Goal: Information Seeking & Learning: Learn about a topic

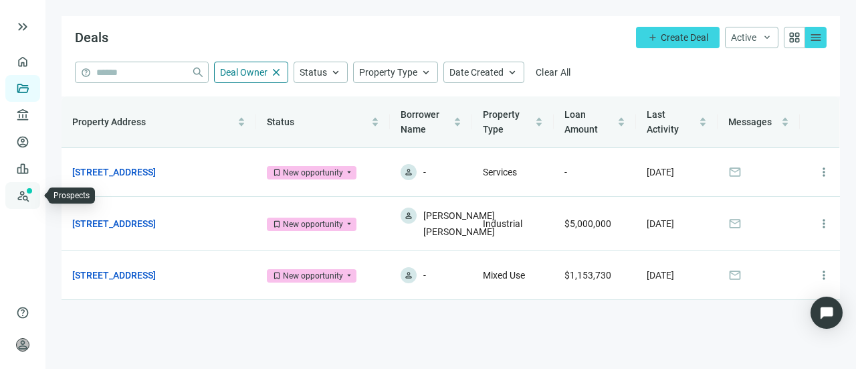
click at [33, 193] on link "Prospects New" at bounding box center [54, 195] width 43 height 27
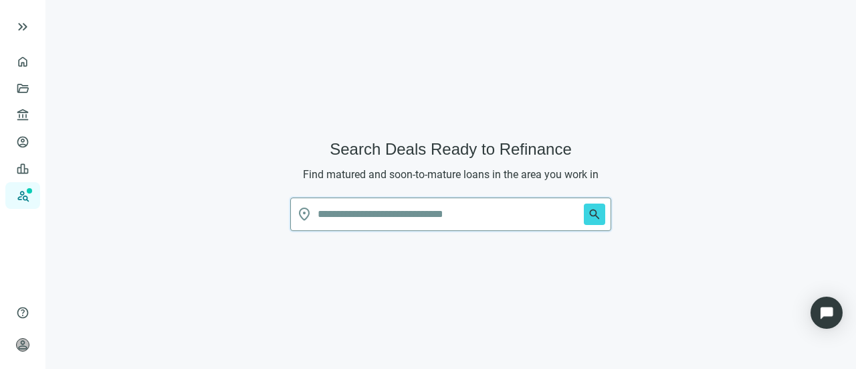
click at [341, 215] on input "text" at bounding box center [448, 214] width 261 height 32
click at [351, 213] on input "text" at bounding box center [448, 214] width 261 height 32
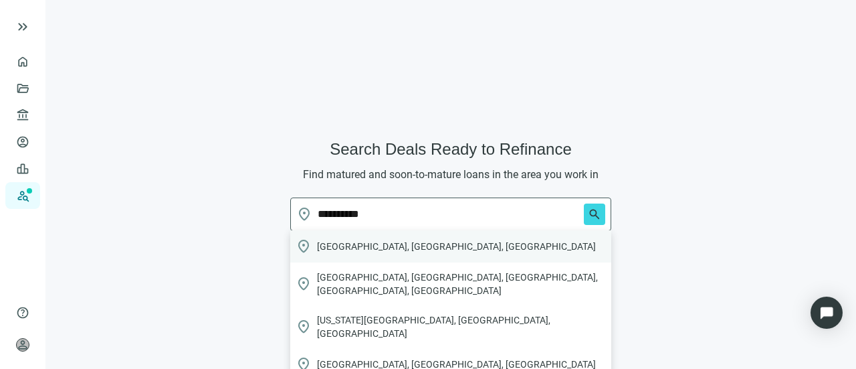
click at [317, 246] on span "[GEOGRAPHIC_DATA], [GEOGRAPHIC_DATA], [GEOGRAPHIC_DATA]" at bounding box center [456, 246] width 279 height 13
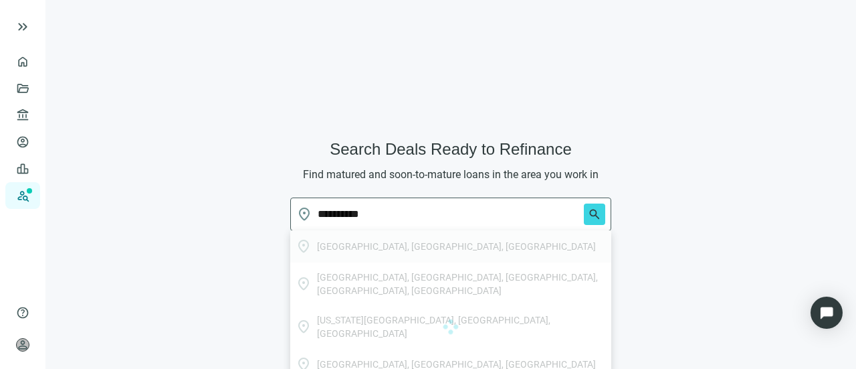
type input "**********"
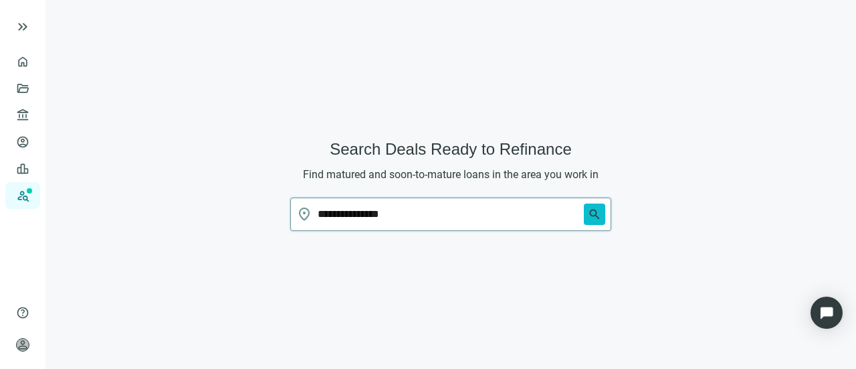
click at [600, 215] on span "search" at bounding box center [594, 213] width 13 height 13
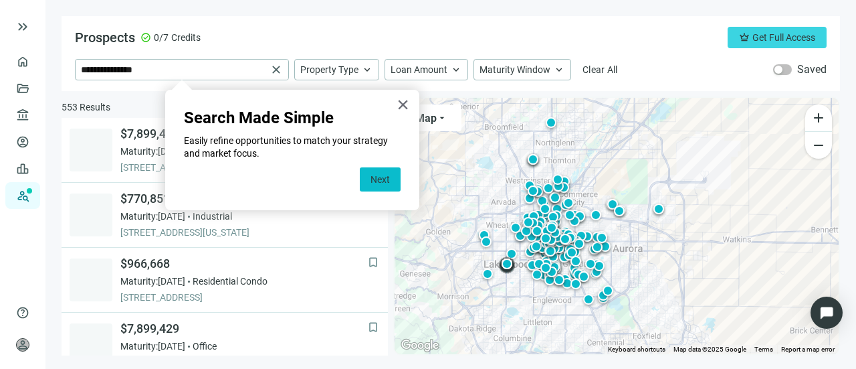
click at [372, 174] on button "Next" at bounding box center [380, 179] width 41 height 24
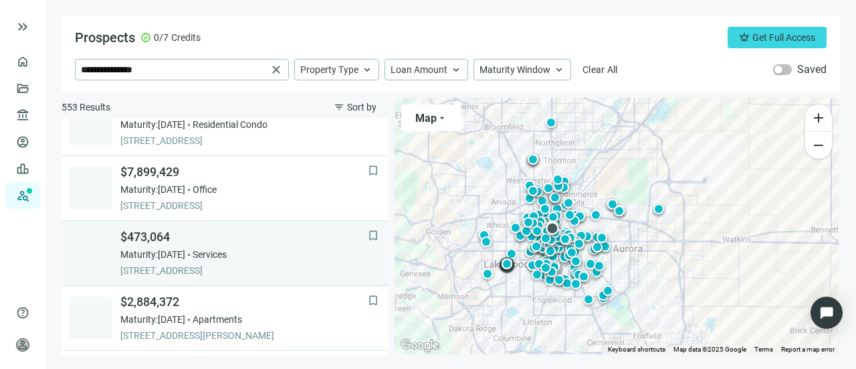
scroll to position [223, 0]
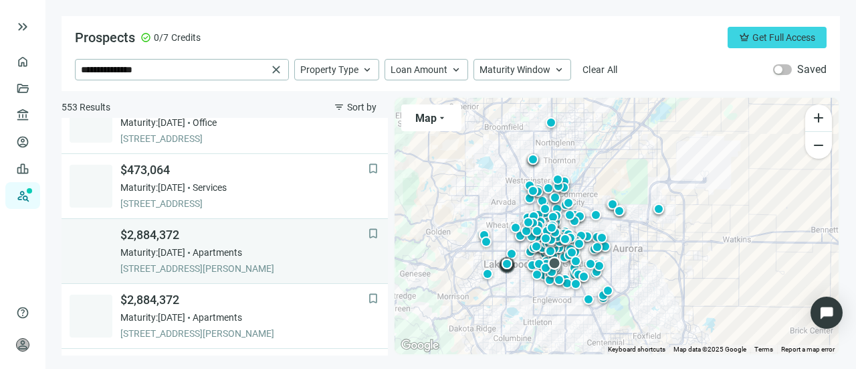
click at [146, 242] on div "$2,884,372 Maturity: [DATE] Apartments [STREET_ADDRESS][PERSON_NAME]" at bounding box center [244, 251] width 248 height 48
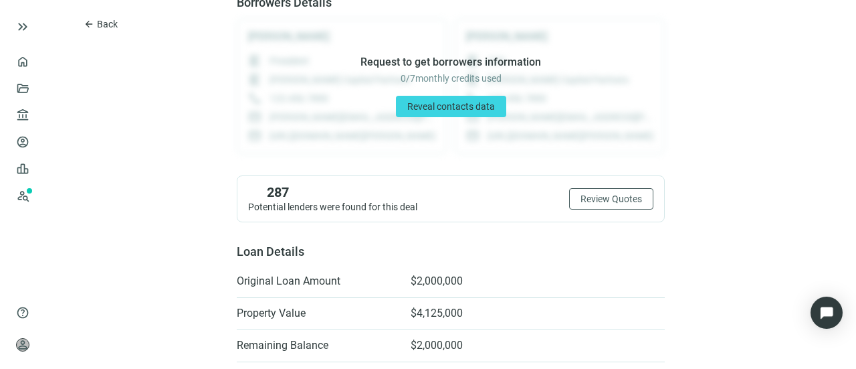
scroll to position [201, 0]
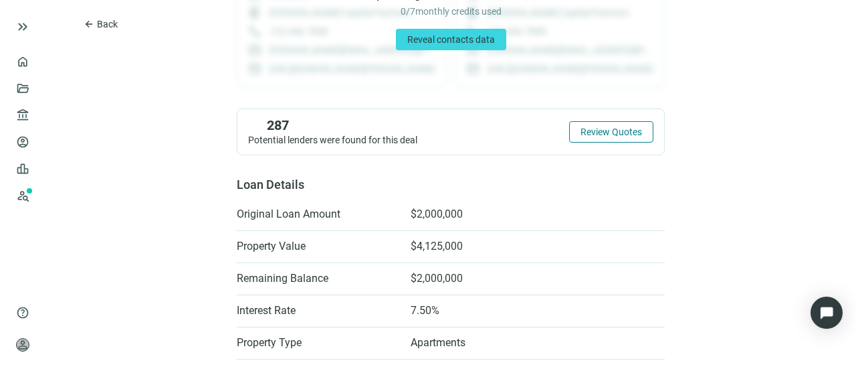
click at [618, 136] on span "Review Quotes" at bounding box center [612, 131] width 62 height 11
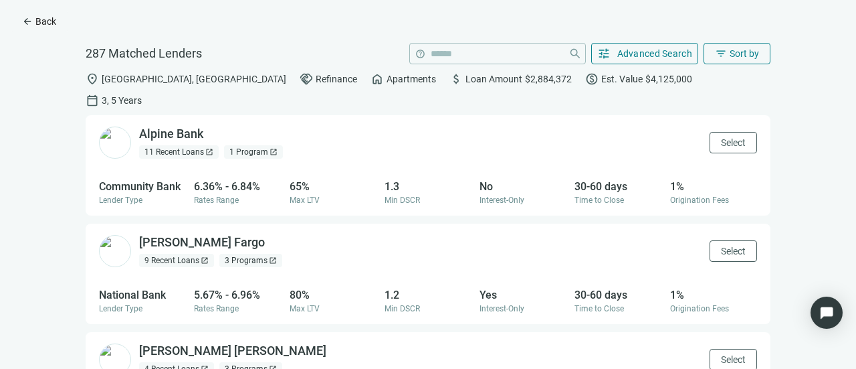
click at [52, 19] on span "Back" at bounding box center [45, 21] width 21 height 11
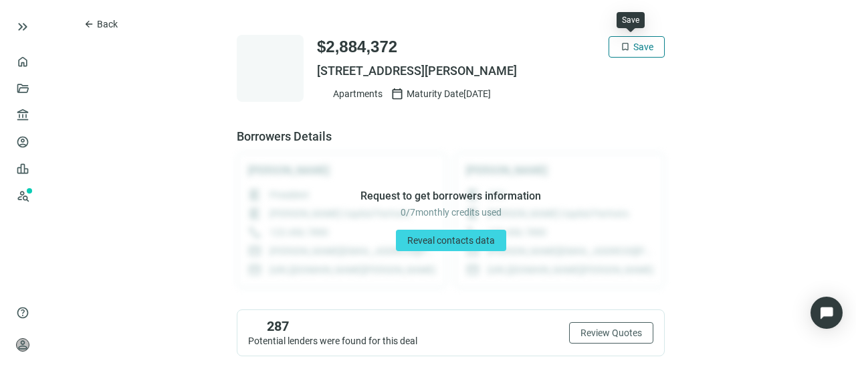
click at [634, 41] on span "Save" at bounding box center [644, 46] width 20 height 11
click at [112, 23] on span "Back" at bounding box center [107, 24] width 21 height 11
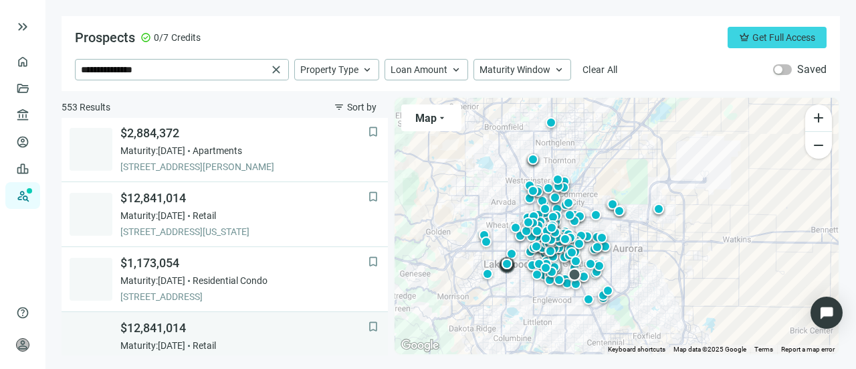
scroll to position [457, 0]
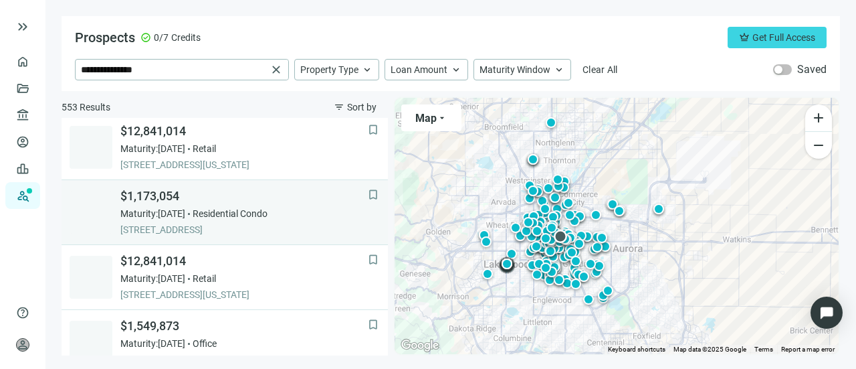
click at [150, 204] on div "$1,173,054 Maturity: [DATE] Residential Condo [STREET_ADDRESS]" at bounding box center [244, 212] width 248 height 48
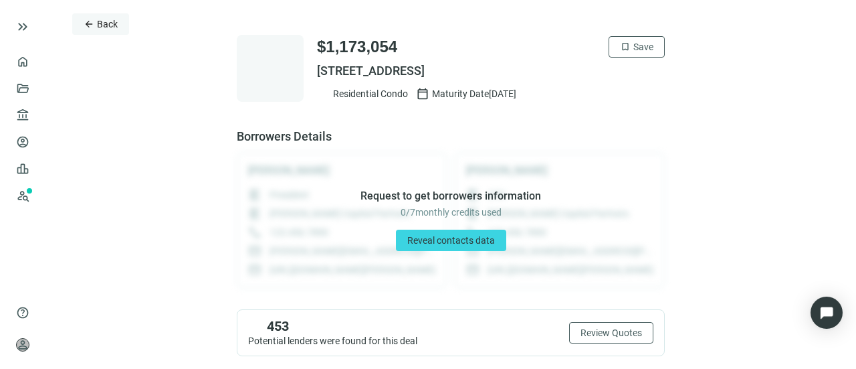
click at [100, 27] on span "Back" at bounding box center [107, 24] width 21 height 11
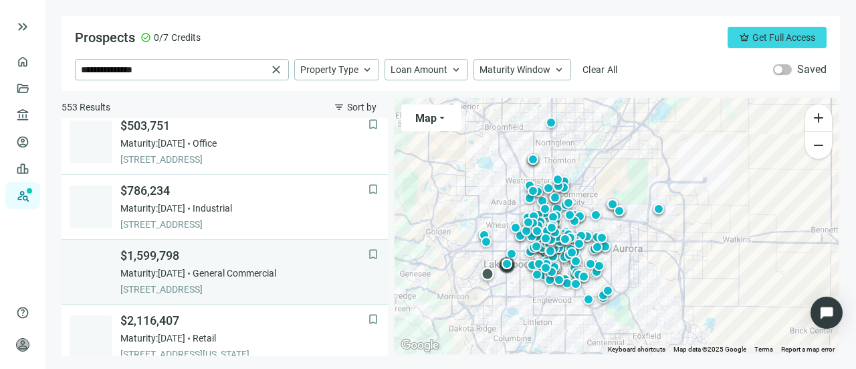
scroll to position [986, 0]
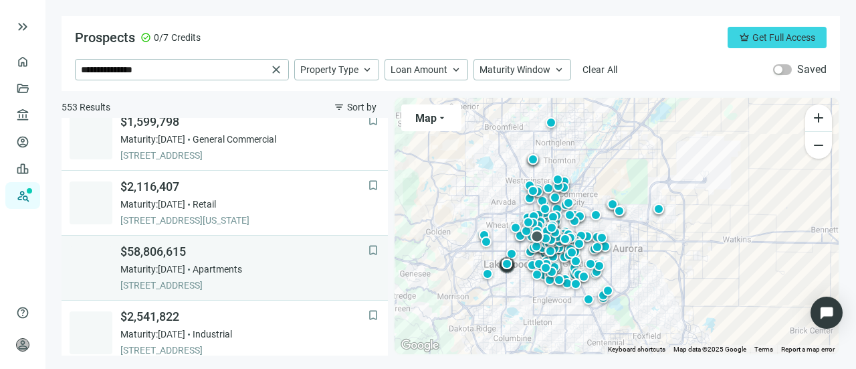
click at [156, 255] on span "$58,806,615" at bounding box center [244, 252] width 248 height 16
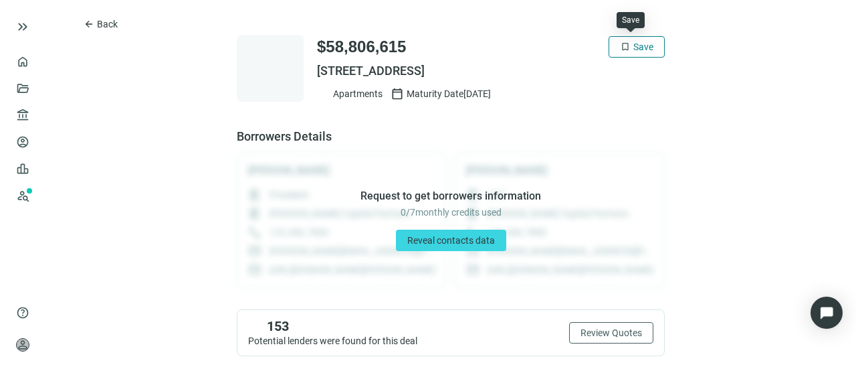
click at [626, 48] on button "bookmark Save" at bounding box center [637, 46] width 56 height 21
click at [96, 16] on button "arrow_back Back" at bounding box center [100, 23] width 57 height 21
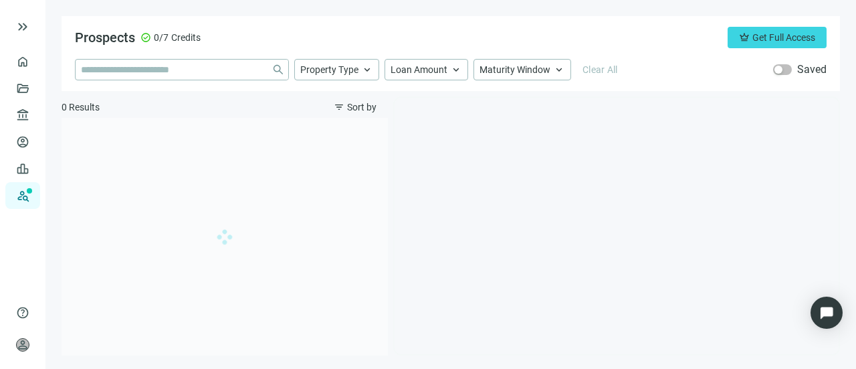
type input "**********"
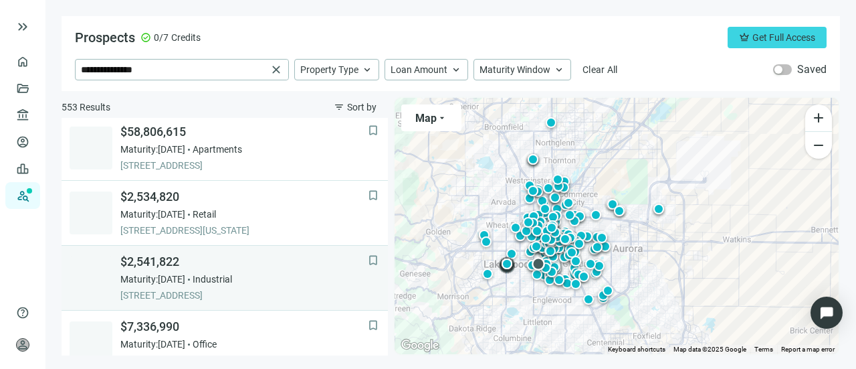
scroll to position [134, 0]
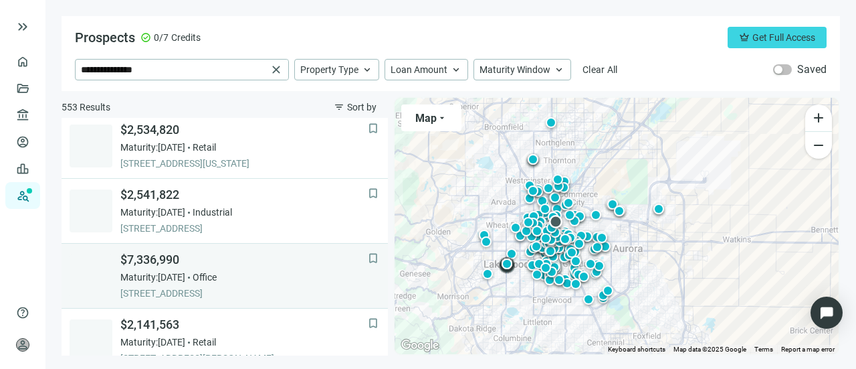
click at [142, 278] on span "Maturity: [DATE]" at bounding box center [152, 276] width 65 height 13
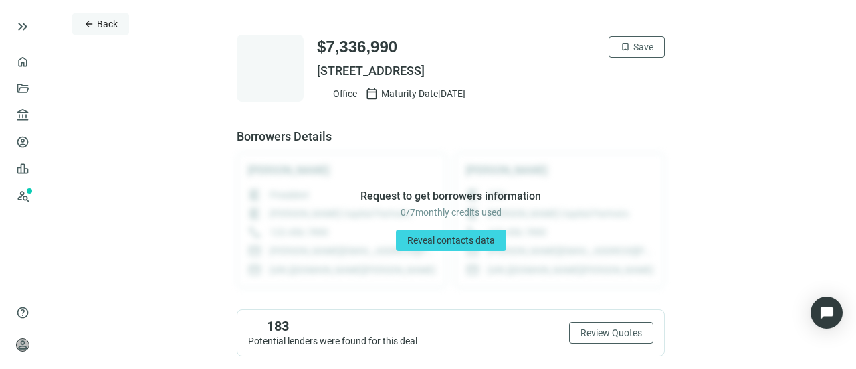
click at [90, 19] on span "arrow_back" at bounding box center [89, 24] width 11 height 11
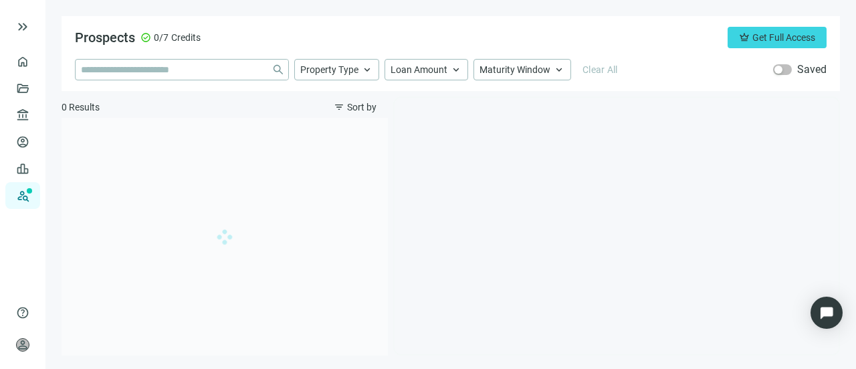
type input "**********"
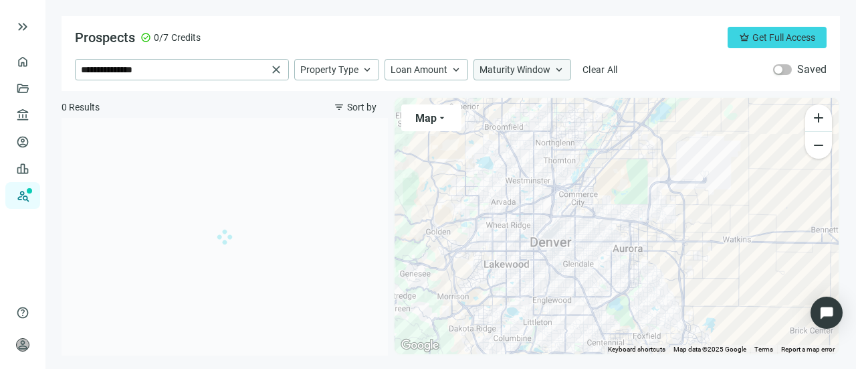
click at [523, 72] on span "Maturity Window" at bounding box center [515, 70] width 71 height 12
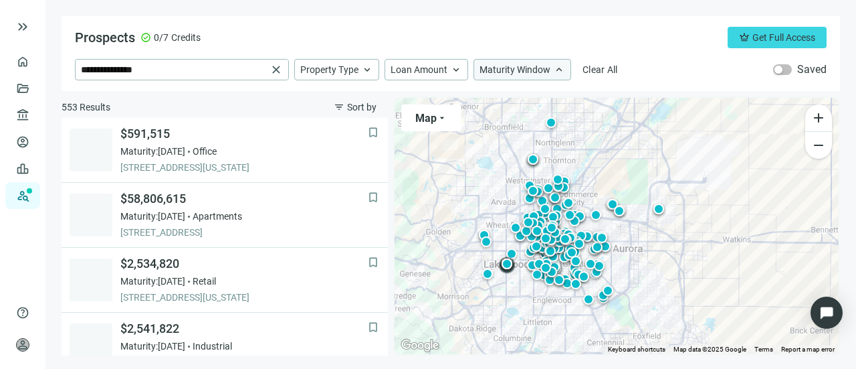
scroll to position [258, 0]
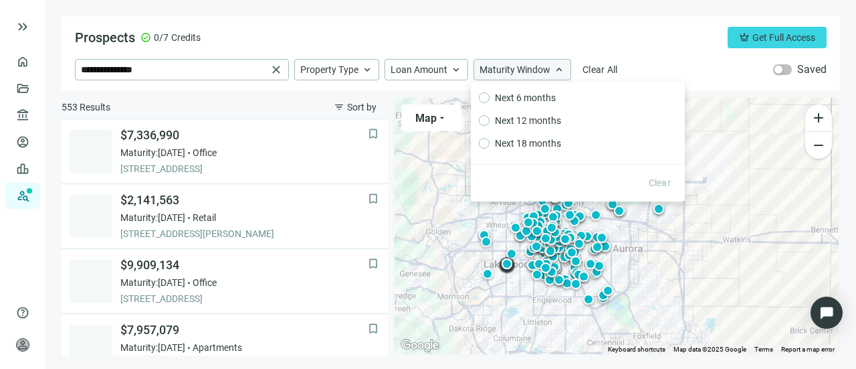
click at [522, 70] on span "Maturity Window" at bounding box center [515, 70] width 71 height 12
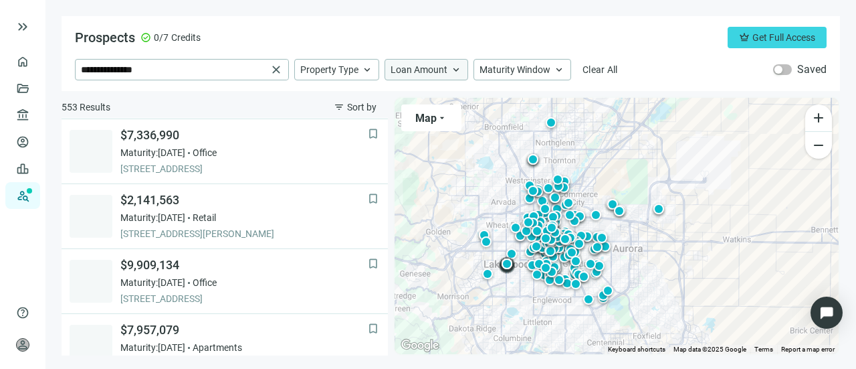
click at [454, 67] on span "keyboard_arrow_up" at bounding box center [456, 70] width 12 height 12
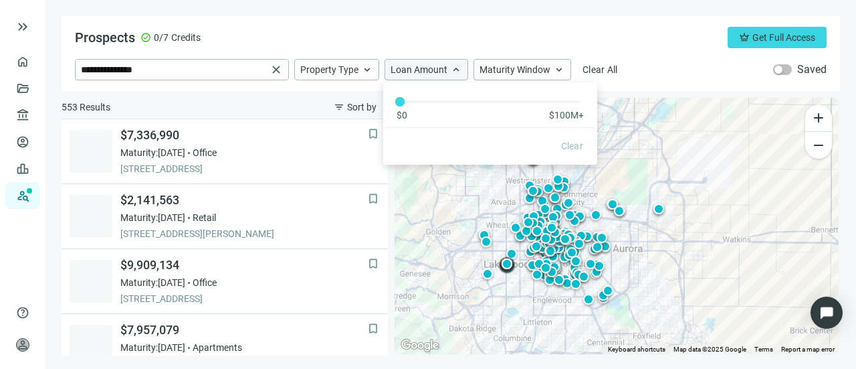
click at [454, 67] on span "keyboard_arrow_up" at bounding box center [456, 70] width 12 height 12
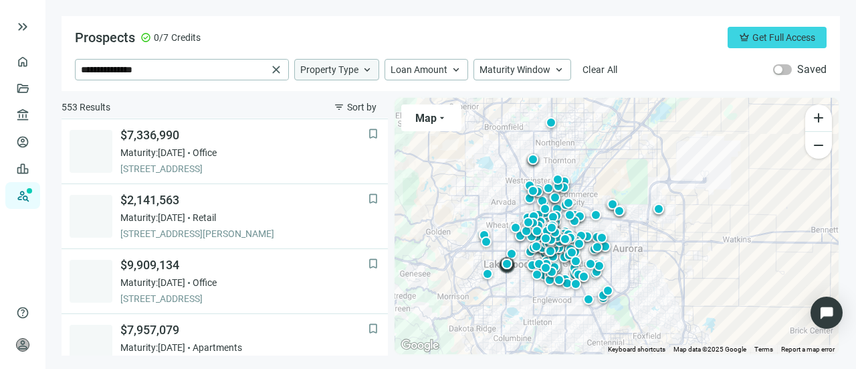
click at [351, 72] on span "Property Type" at bounding box center [329, 70] width 58 height 12
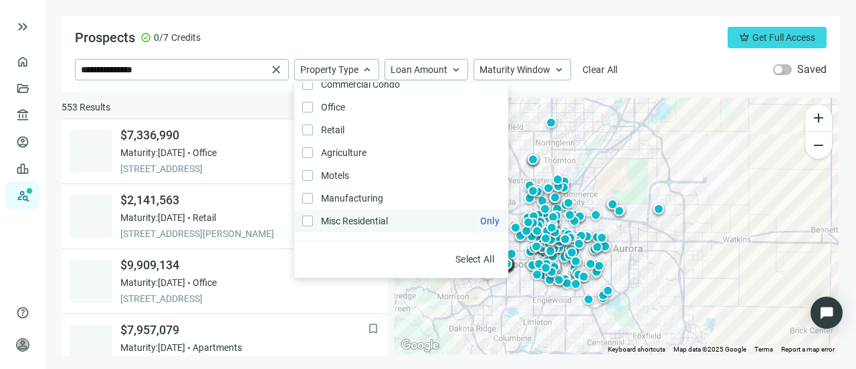
scroll to position [0, 0]
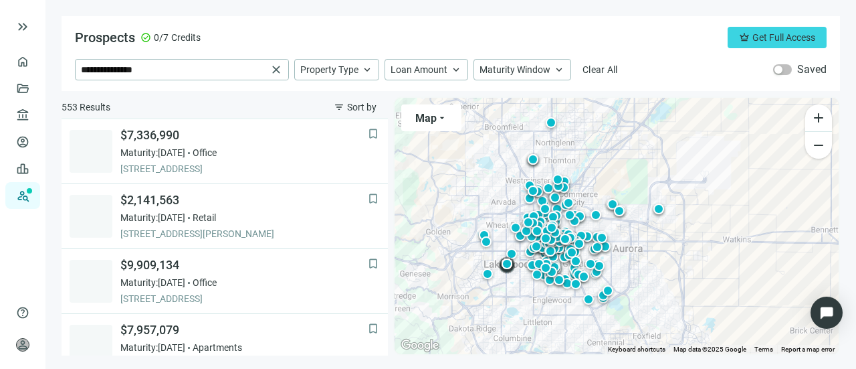
click at [394, 27] on div "Prospects check_circle 0/7 Credits crown Get Full Access" at bounding box center [451, 37] width 752 height 21
click at [332, 103] on button "filter_list Sort by" at bounding box center [356, 106] width 66 height 21
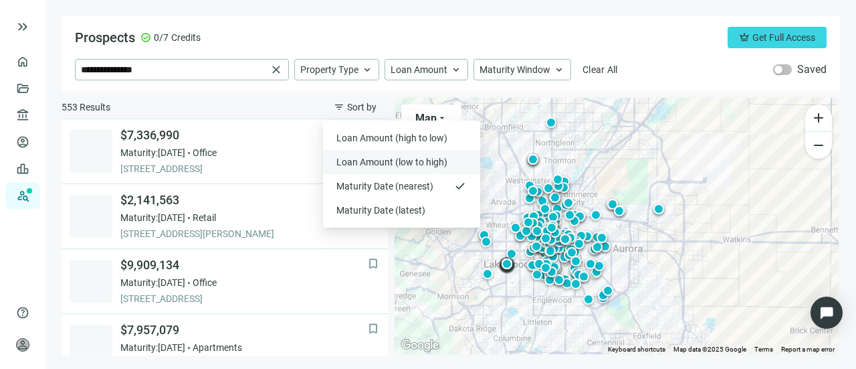
click at [356, 159] on span "Loan Amount (low to high)" at bounding box center [394, 161] width 114 height 13
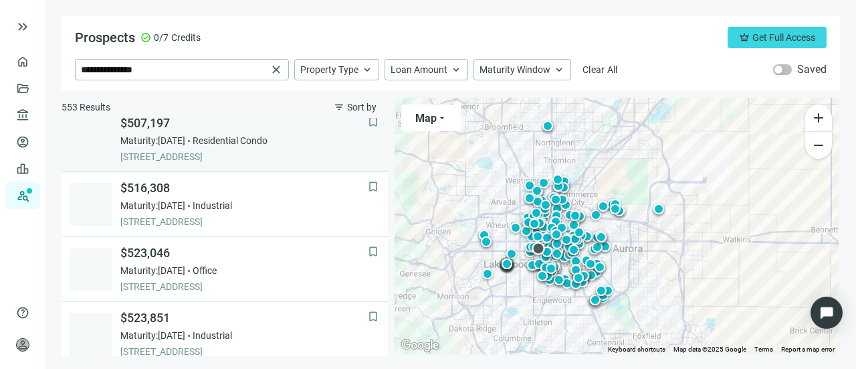
scroll to position [593, 0]
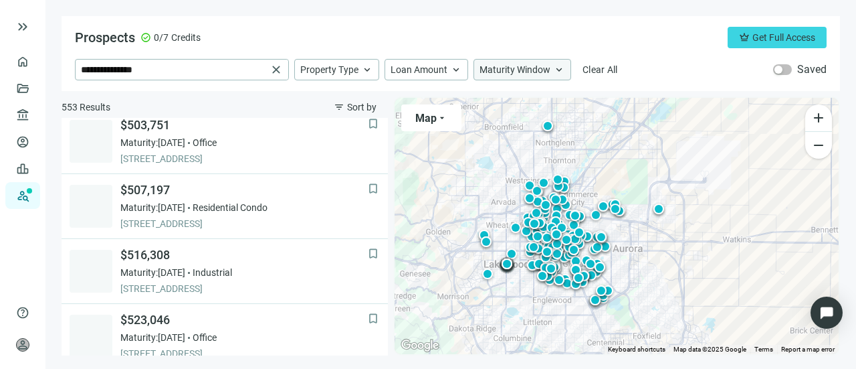
click at [535, 66] on span "Maturity Window" at bounding box center [515, 70] width 71 height 12
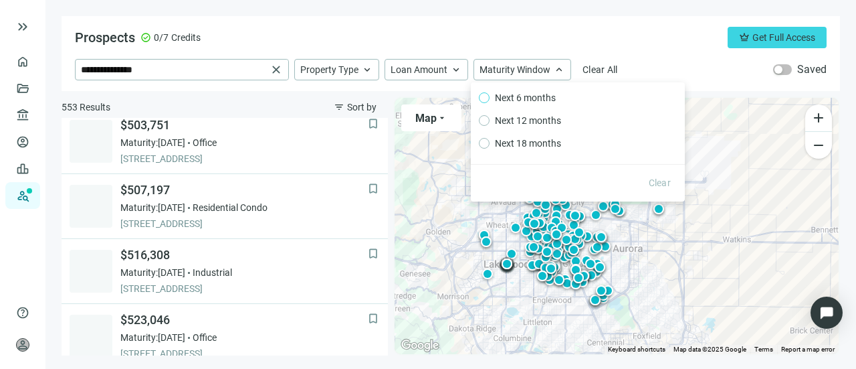
click at [543, 96] on span "Next 6 months" at bounding box center [526, 97] width 72 height 15
click at [553, 29] on div "Prospects check_circle 0/7 Credits crown Get Full Access" at bounding box center [451, 37] width 752 height 21
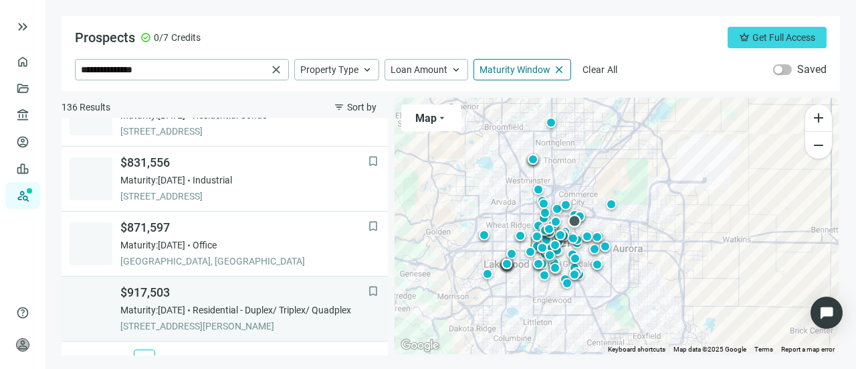
scroll to position [1093, 0]
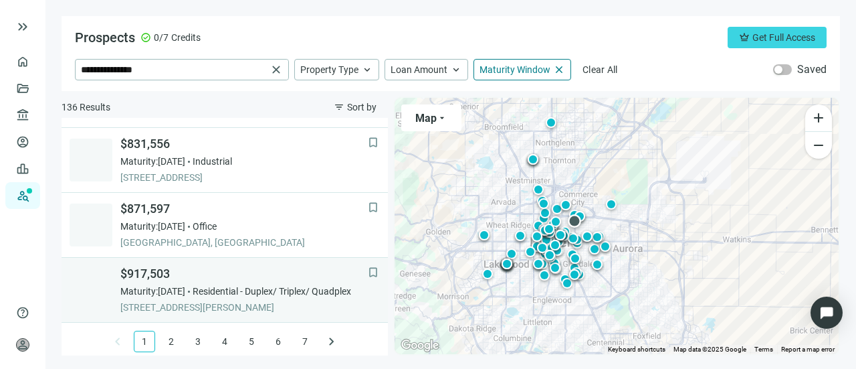
click at [137, 284] on span "Maturity: [DATE]" at bounding box center [152, 290] width 65 height 13
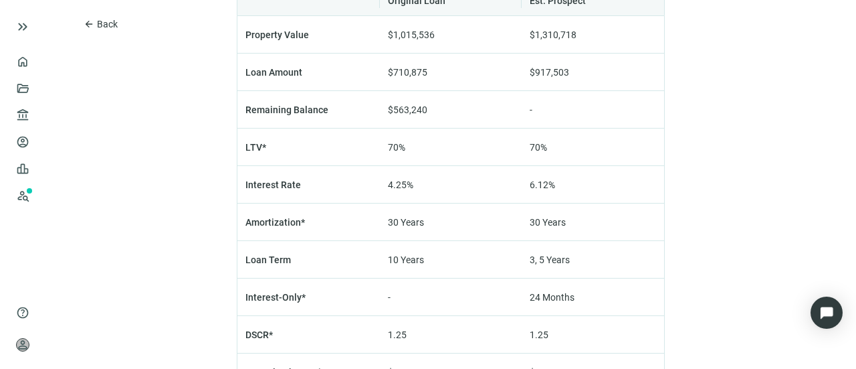
scroll to position [780, 0]
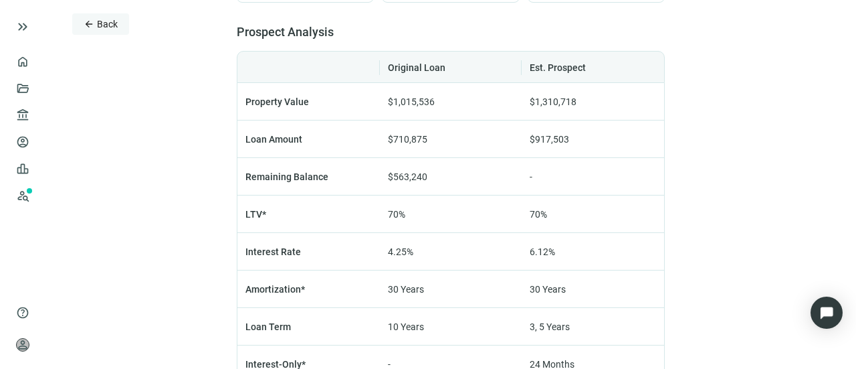
click at [109, 26] on span "Back" at bounding box center [107, 24] width 21 height 11
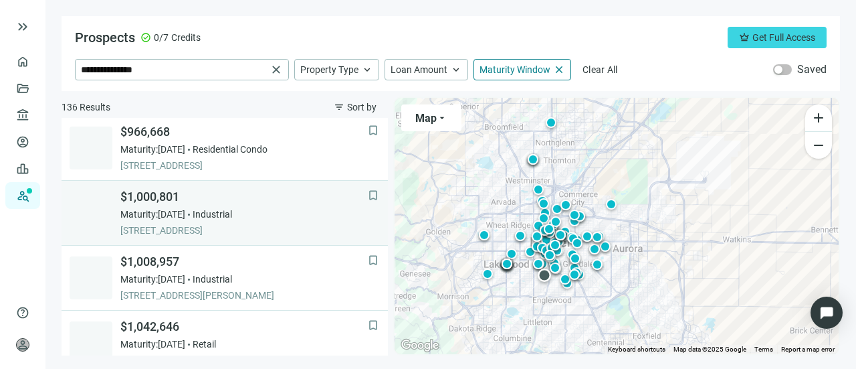
scroll to position [134, 0]
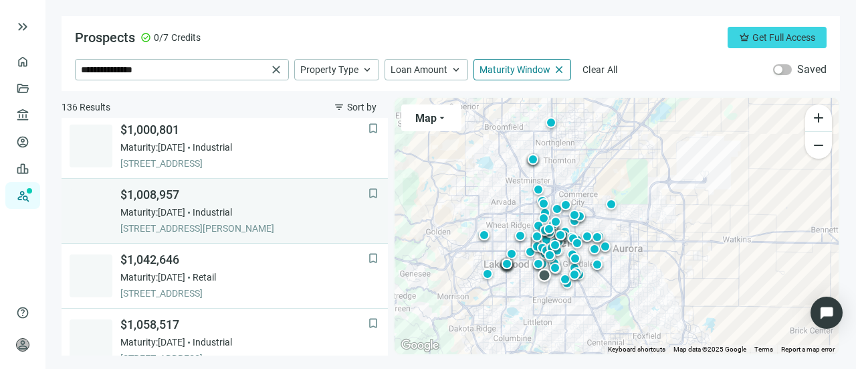
click at [148, 201] on span "$1,008,957" at bounding box center [244, 195] width 248 height 16
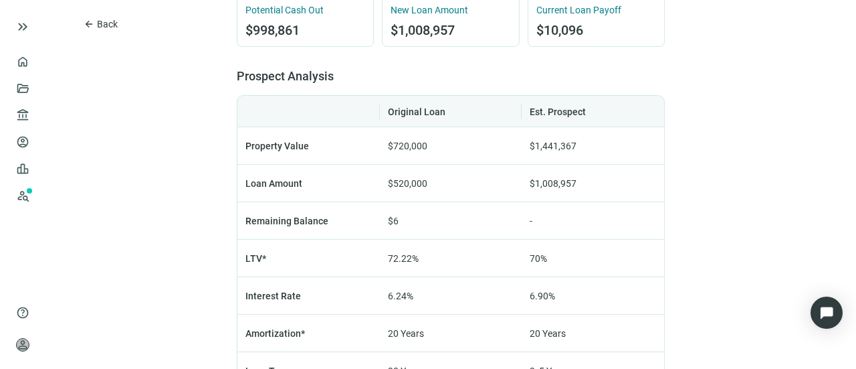
scroll to position [803, 0]
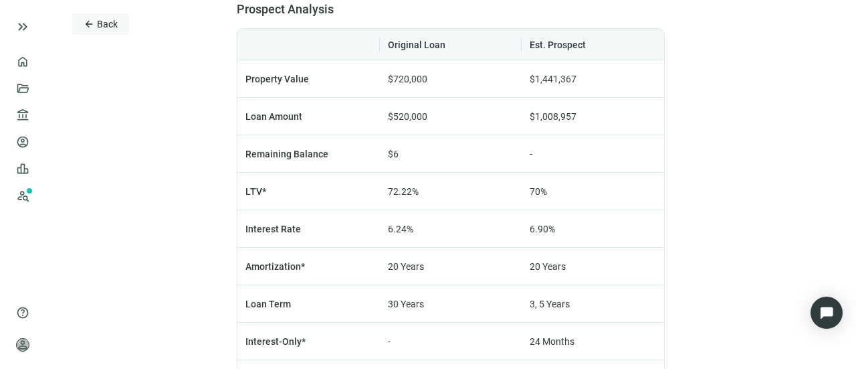
click at [108, 23] on span "Back" at bounding box center [107, 24] width 21 height 11
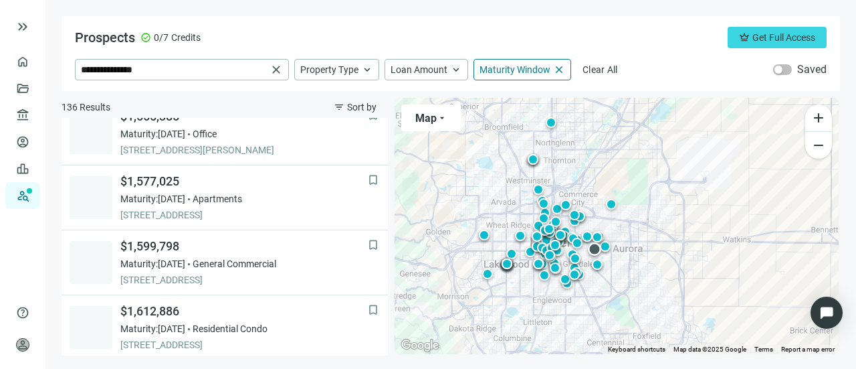
scroll to position [1064, 0]
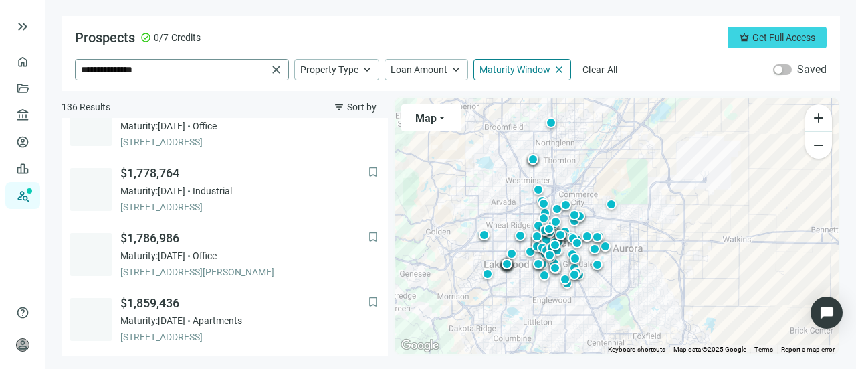
click at [280, 73] on span "close" at bounding box center [276, 69] width 13 height 13
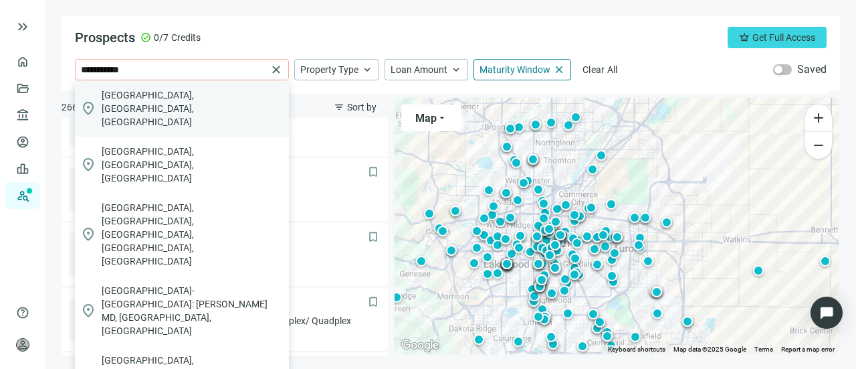
click at [120, 93] on span "[GEOGRAPHIC_DATA], [GEOGRAPHIC_DATA], [GEOGRAPHIC_DATA]" at bounding box center [193, 108] width 182 height 40
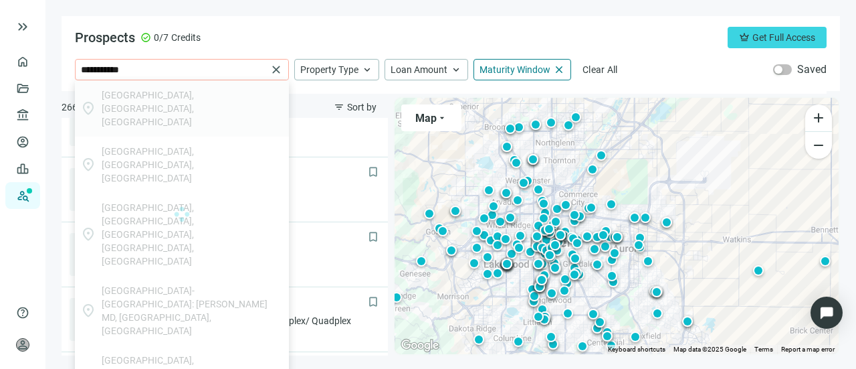
type input "**********"
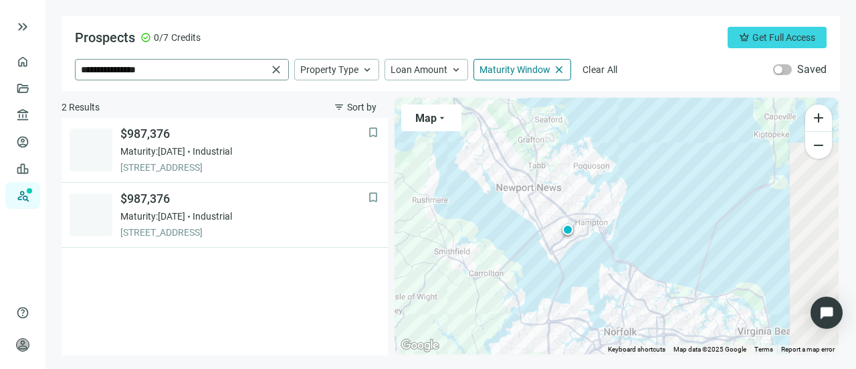
click at [276, 70] on span "close" at bounding box center [276, 69] width 13 height 13
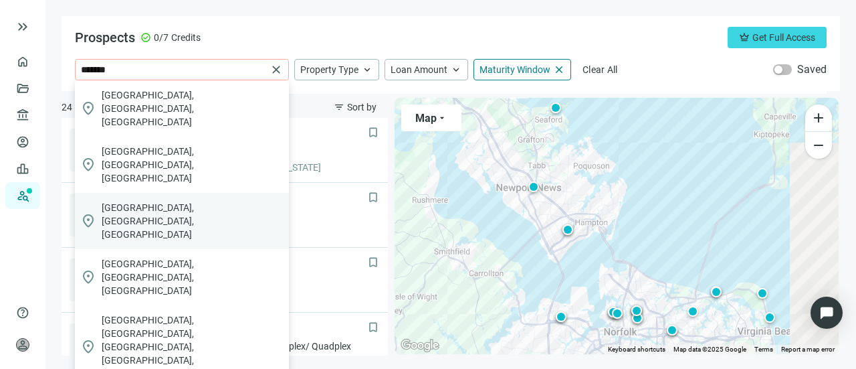
click at [120, 201] on span "[GEOGRAPHIC_DATA], [GEOGRAPHIC_DATA], [GEOGRAPHIC_DATA]" at bounding box center [193, 221] width 182 height 40
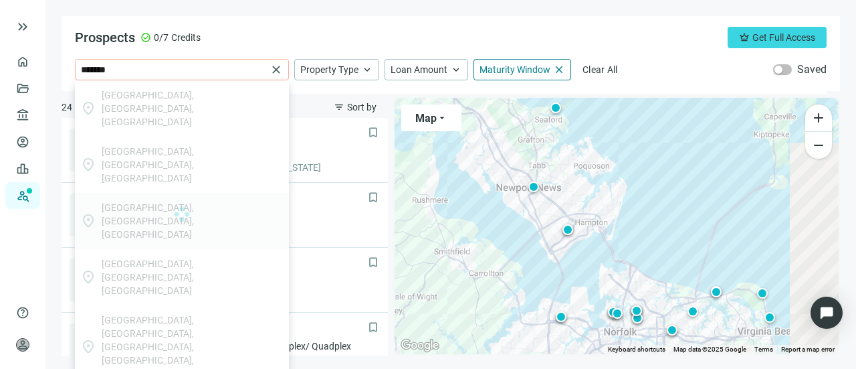
type input "**********"
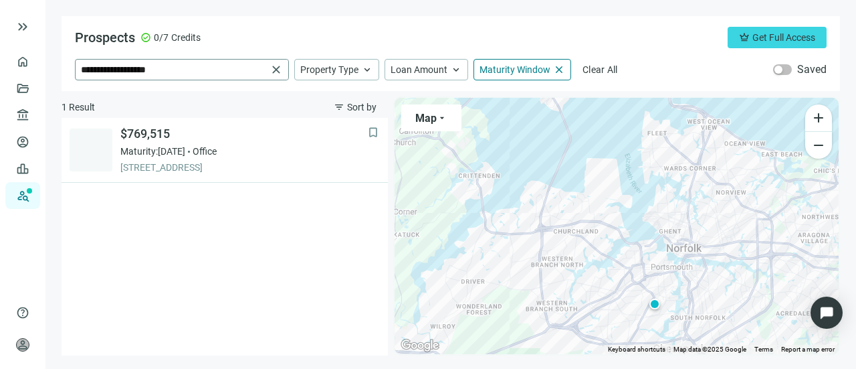
click at [280, 68] on span "close" at bounding box center [276, 69] width 13 height 13
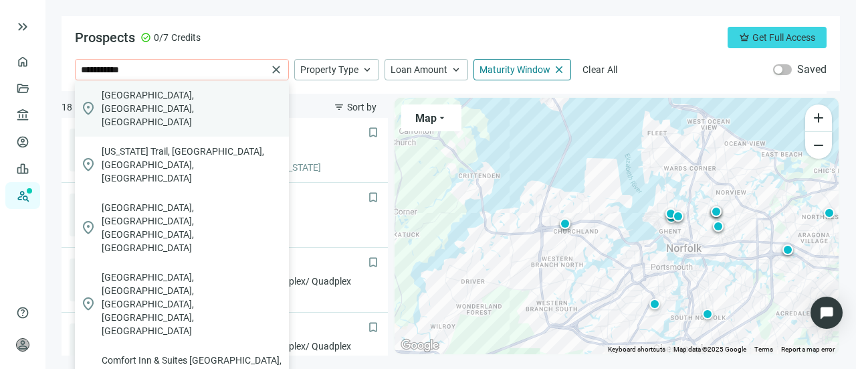
click at [174, 91] on span "[GEOGRAPHIC_DATA], [GEOGRAPHIC_DATA], [GEOGRAPHIC_DATA]" at bounding box center [193, 108] width 182 height 40
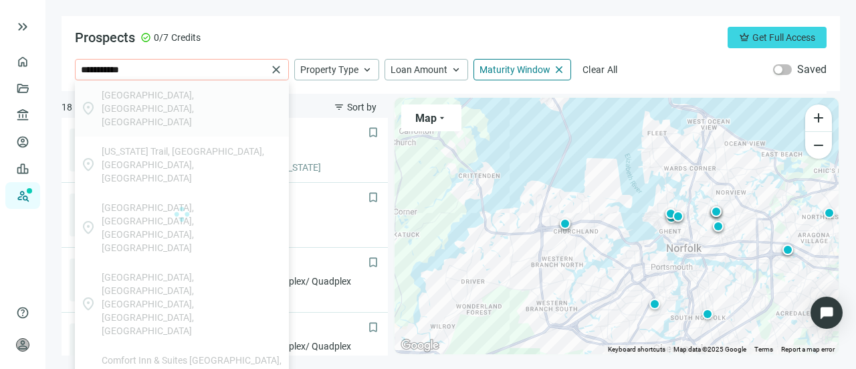
type input "**********"
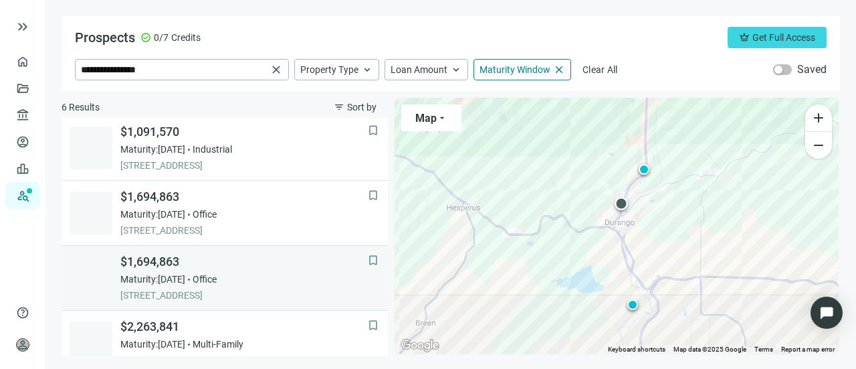
scroll to position [150, 0]
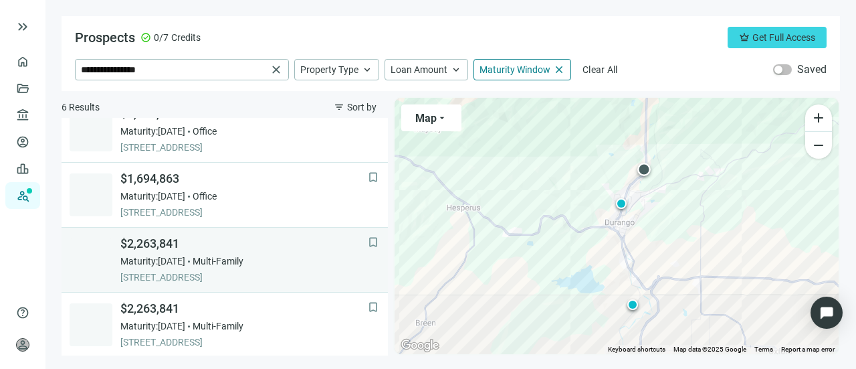
click at [161, 260] on span "Maturity: [DATE]" at bounding box center [152, 260] width 65 height 13
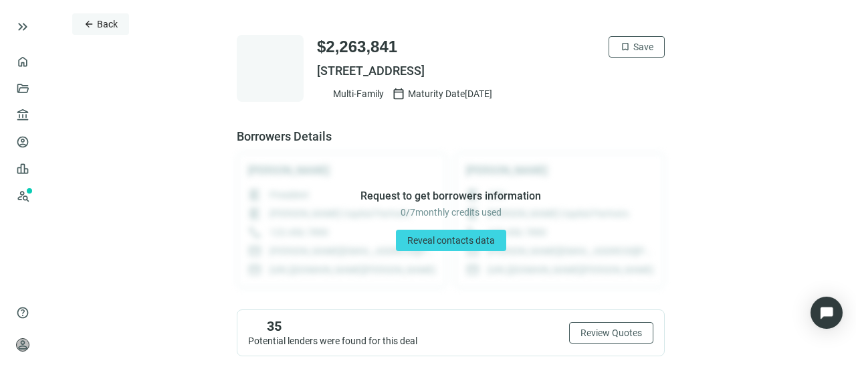
click at [81, 17] on button "arrow_back Back" at bounding box center [100, 23] width 57 height 21
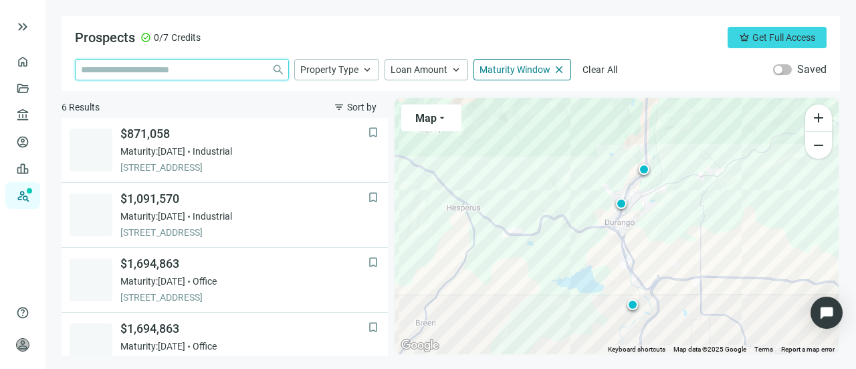
click at [205, 70] on input "search" at bounding box center [173, 70] width 185 height 20
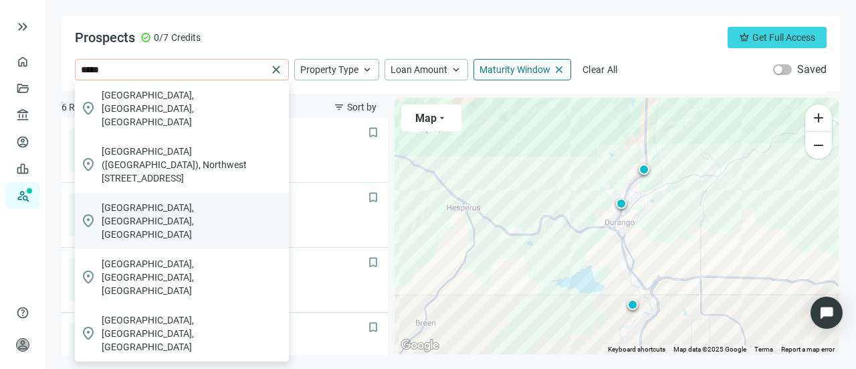
click at [161, 201] on span "[GEOGRAPHIC_DATA], [GEOGRAPHIC_DATA], [GEOGRAPHIC_DATA]" at bounding box center [193, 221] width 182 height 40
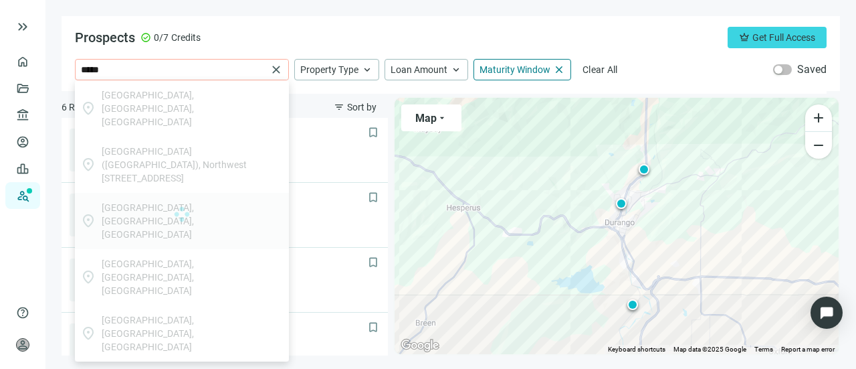
type input "**********"
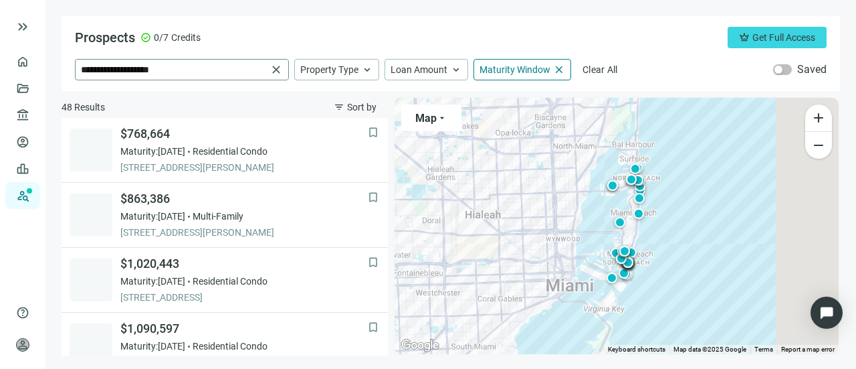
click at [274, 70] on span "close" at bounding box center [276, 69] width 13 height 13
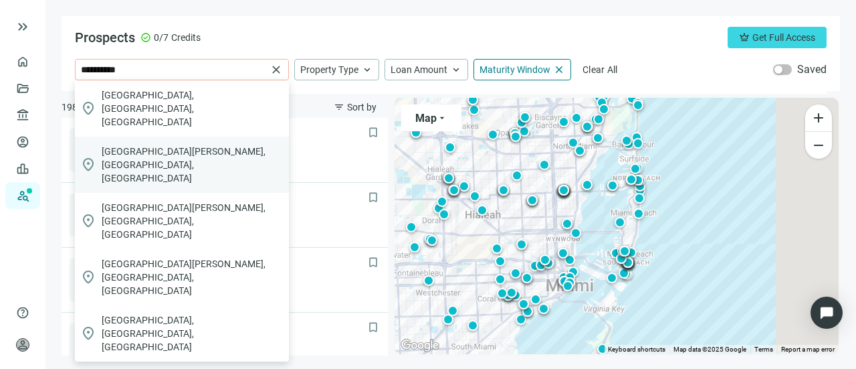
click at [140, 137] on div "location_on [GEOGRAPHIC_DATA][PERSON_NAME], [GEOGRAPHIC_DATA], [GEOGRAPHIC_DATA]" at bounding box center [182, 165] width 214 height 56
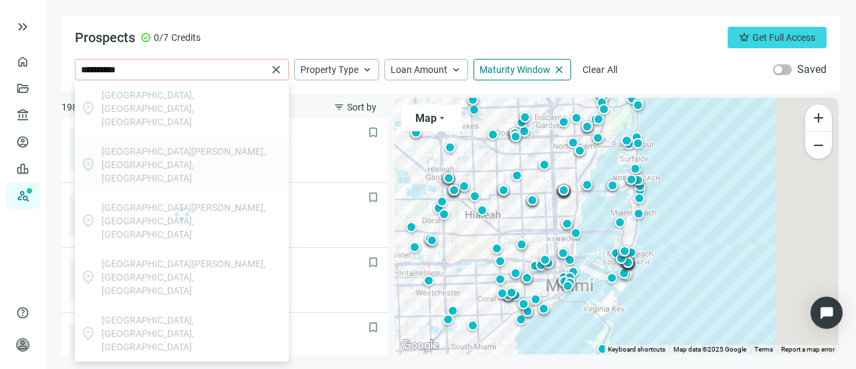
type input "**********"
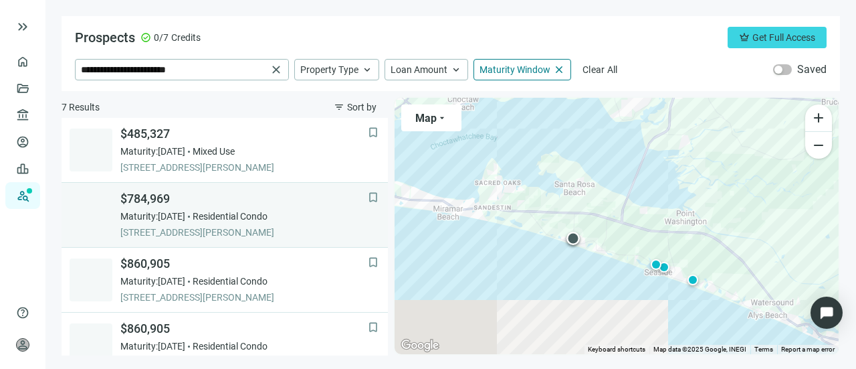
click at [219, 216] on span "Residential Condo" at bounding box center [230, 215] width 75 height 13
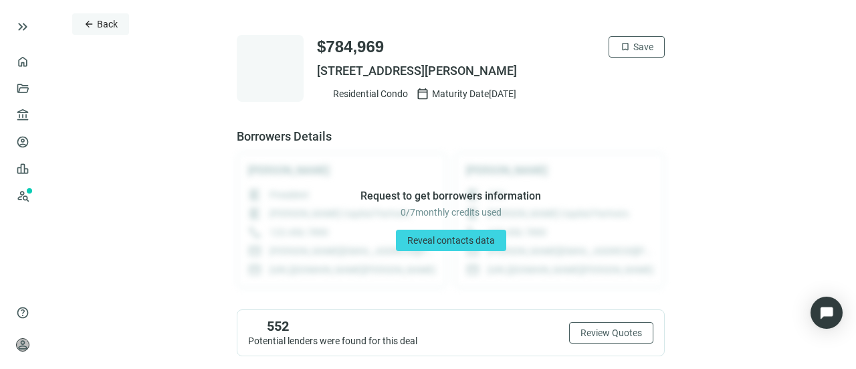
click at [92, 15] on button "arrow_back Back" at bounding box center [100, 23] width 57 height 21
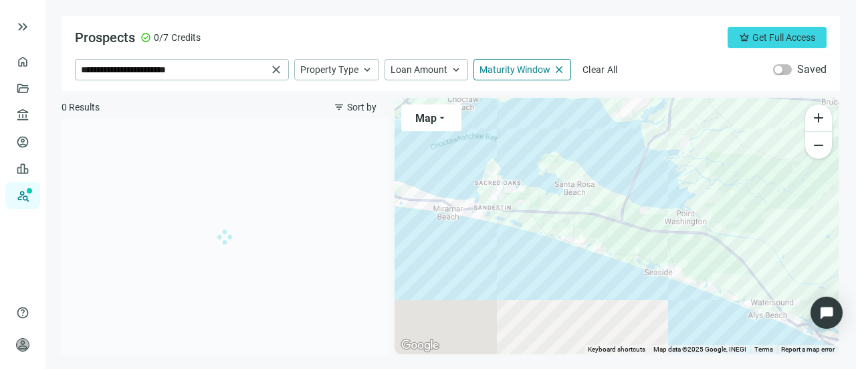
scroll to position [64, 0]
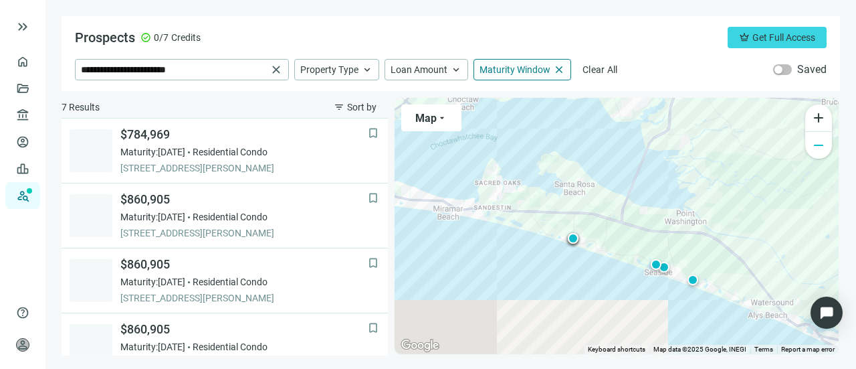
click at [820, 145] on span "remove" at bounding box center [819, 145] width 16 height 16
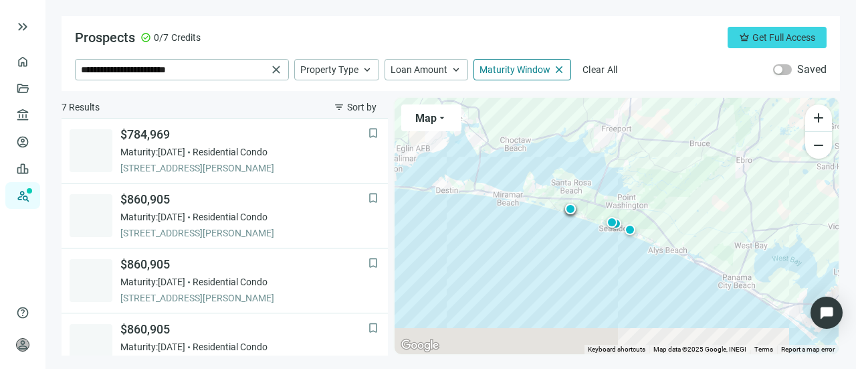
drag, startPoint x: 747, startPoint y: 216, endPoint x: 721, endPoint y: 194, distance: 34.7
click at [721, 194] on div "To activate drag with keyboard, press Alt + Enter. Once in keyboard drag state,…" at bounding box center [617, 226] width 444 height 256
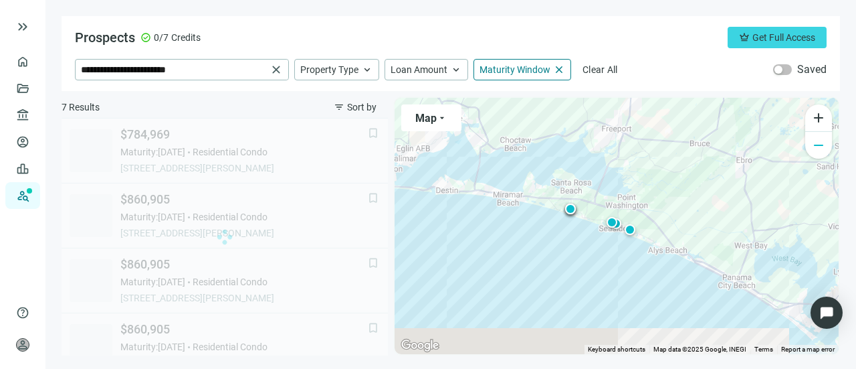
click at [824, 149] on span "remove" at bounding box center [819, 145] width 16 height 16
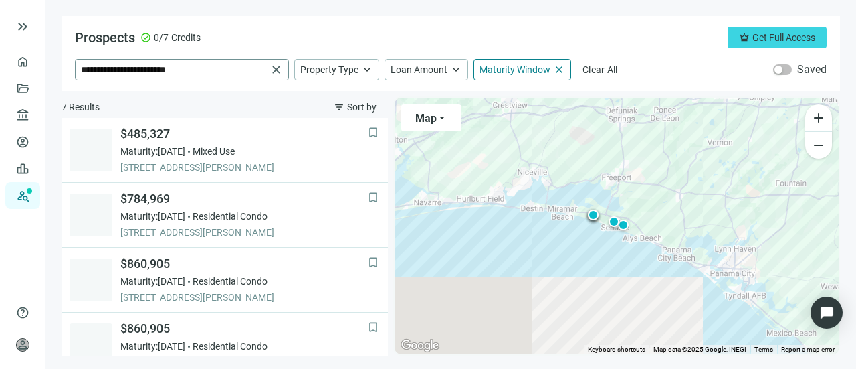
click at [275, 66] on span "close" at bounding box center [276, 69] width 13 height 13
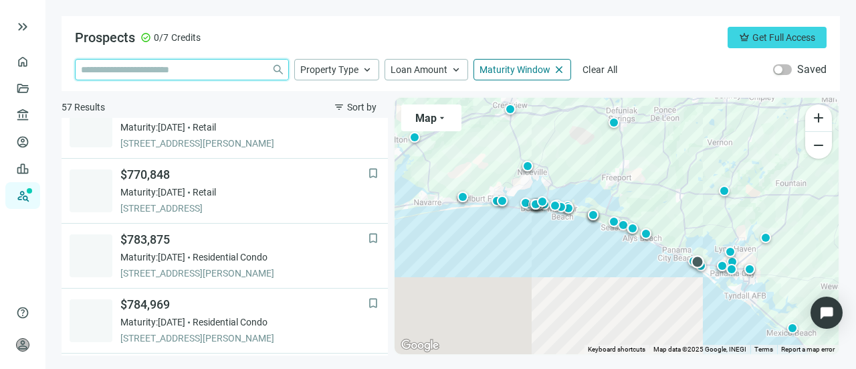
scroll to position [937, 0]
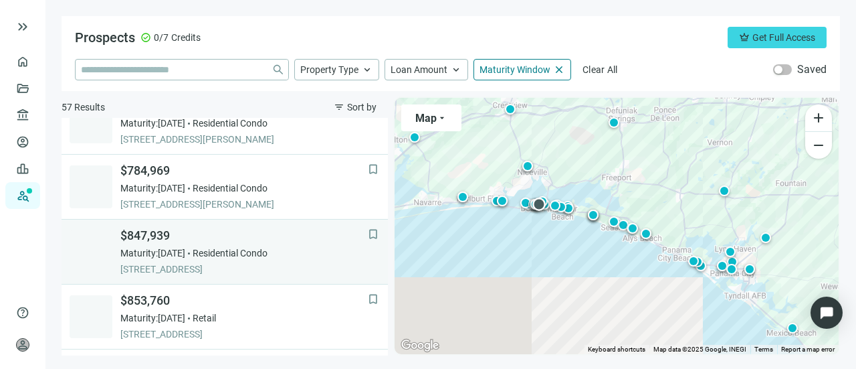
click at [218, 248] on span "Residential Condo" at bounding box center [230, 252] width 75 height 13
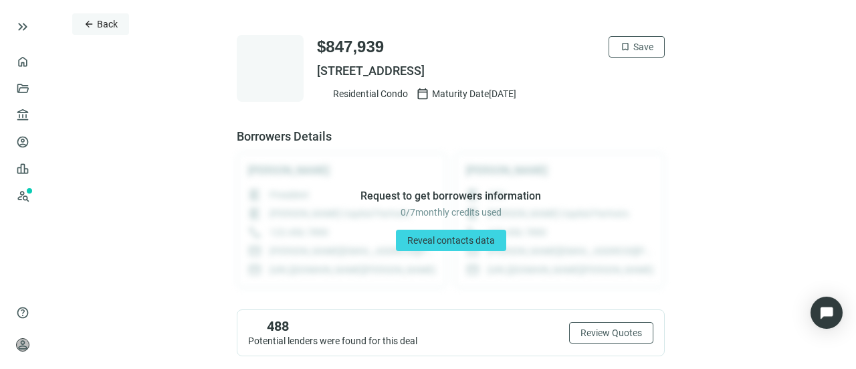
click at [101, 32] on button "arrow_back Back" at bounding box center [100, 23] width 57 height 21
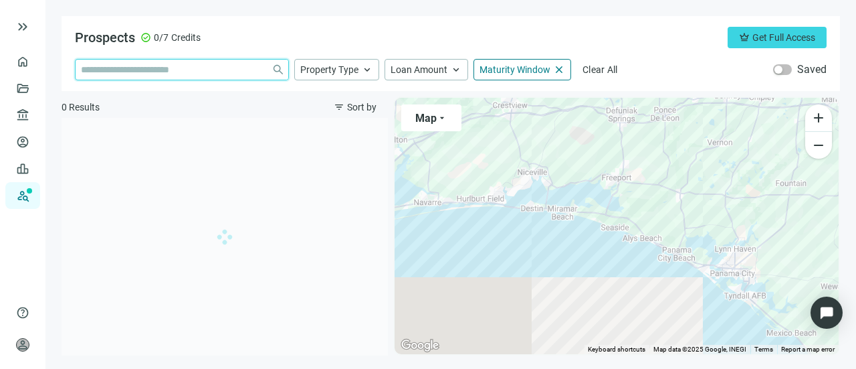
click at [210, 72] on input "search" at bounding box center [173, 70] width 185 height 20
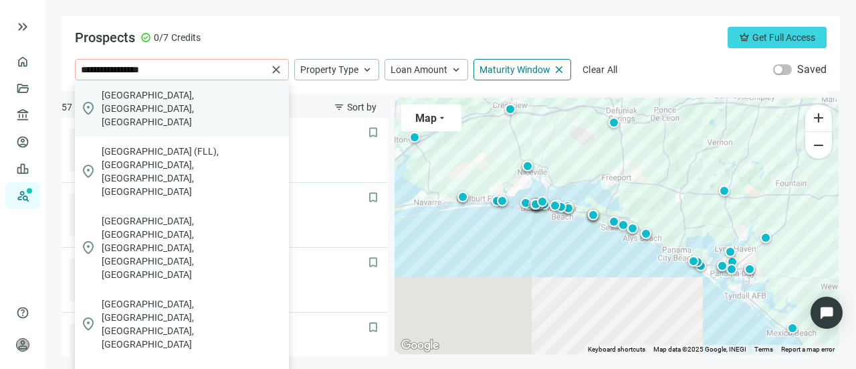
click at [191, 94] on span "[GEOGRAPHIC_DATA], [GEOGRAPHIC_DATA], [GEOGRAPHIC_DATA]" at bounding box center [193, 108] width 182 height 40
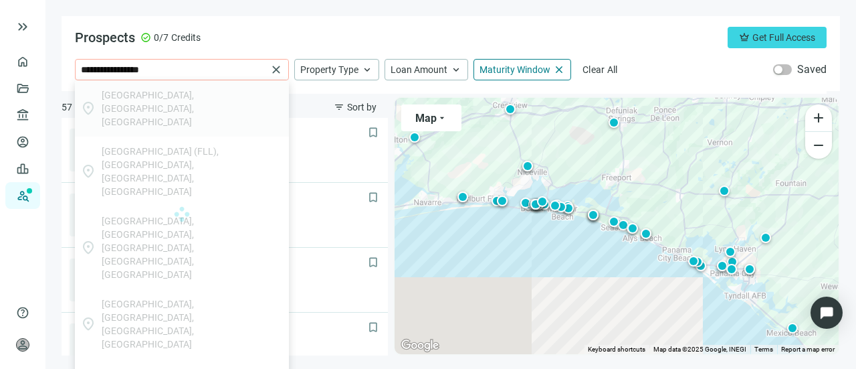
type input "**********"
